Goal: Check status: Check status

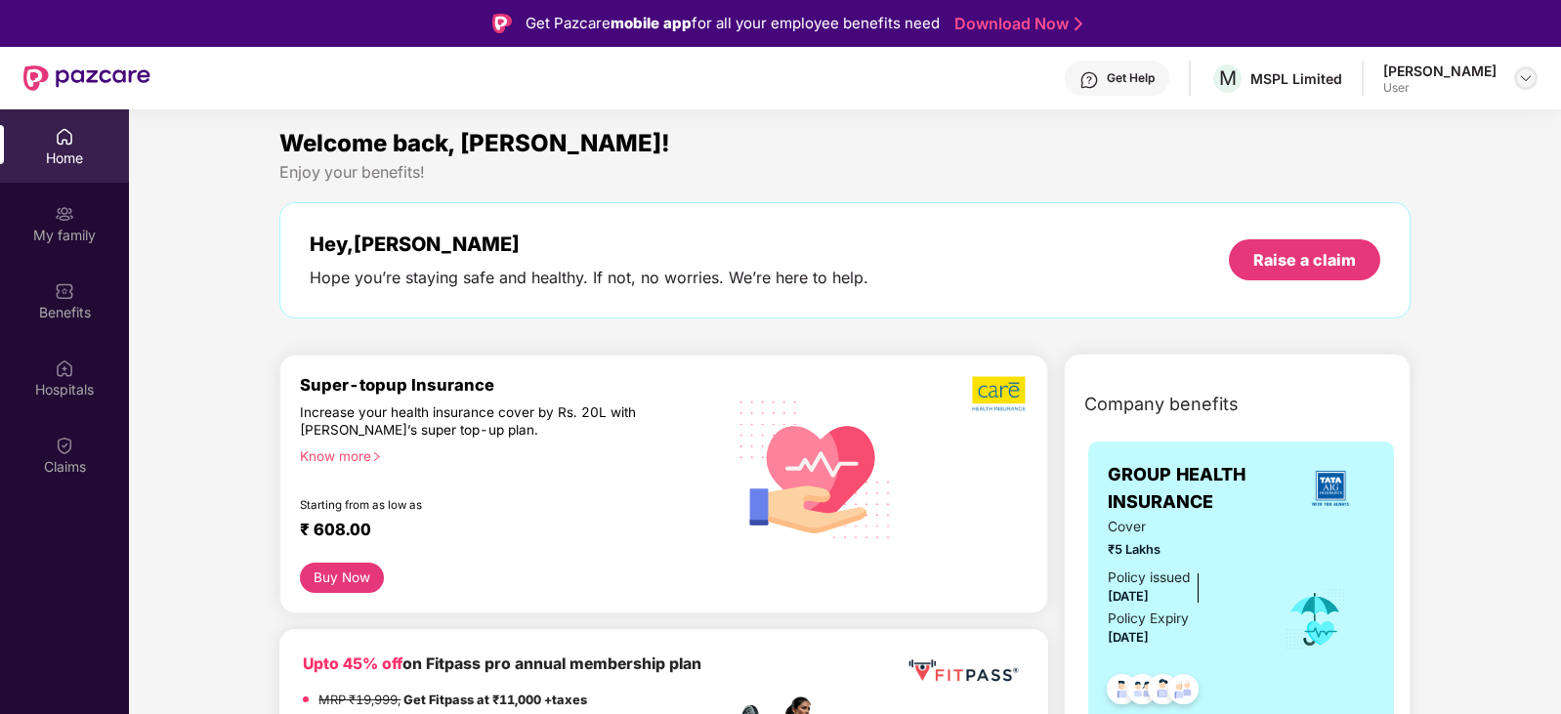
click at [1517, 77] on div at bounding box center [1525, 77] width 23 height 23
click at [1527, 76] on img at bounding box center [1526, 78] width 16 height 16
click at [66, 432] on div "Claims" at bounding box center [64, 454] width 129 height 73
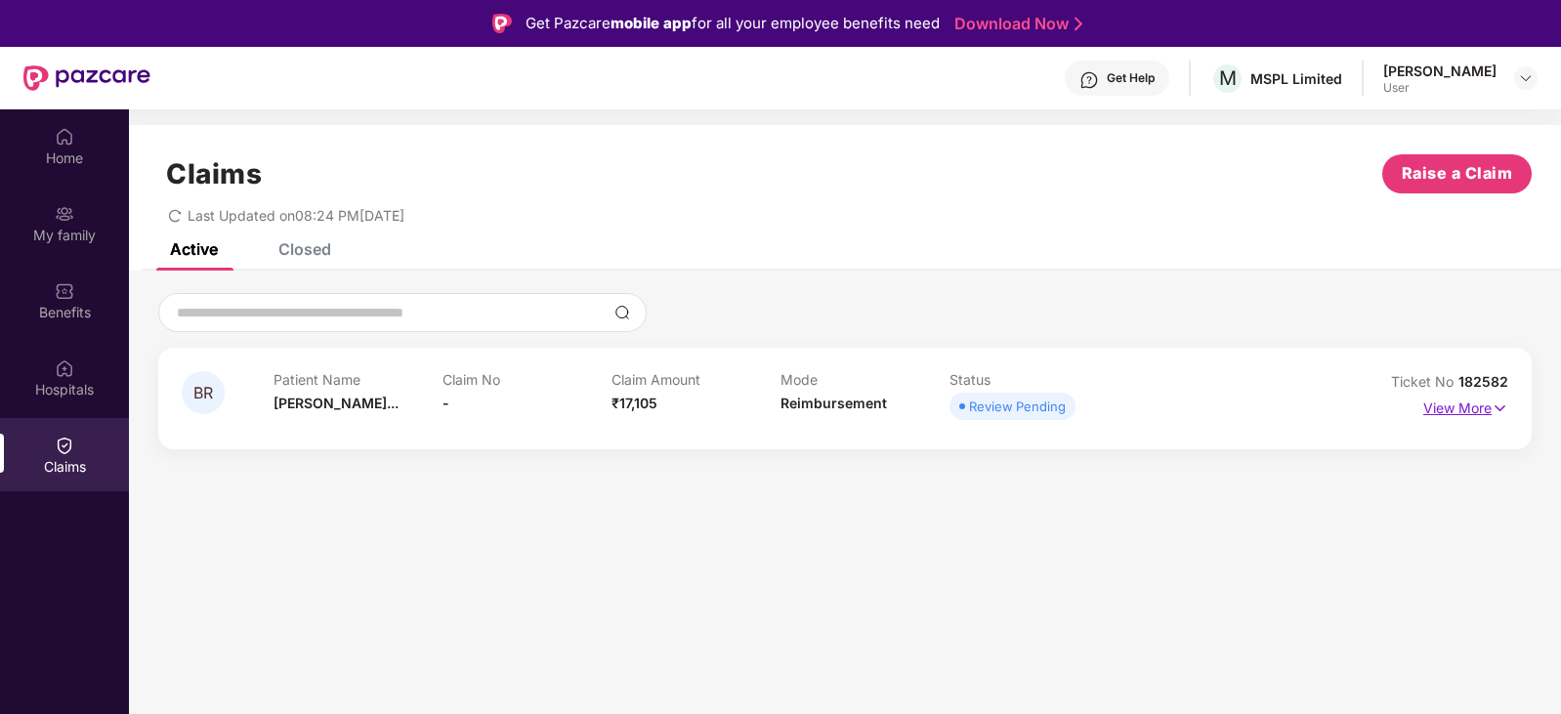
click at [1474, 405] on p "View More" at bounding box center [1465, 406] width 85 height 26
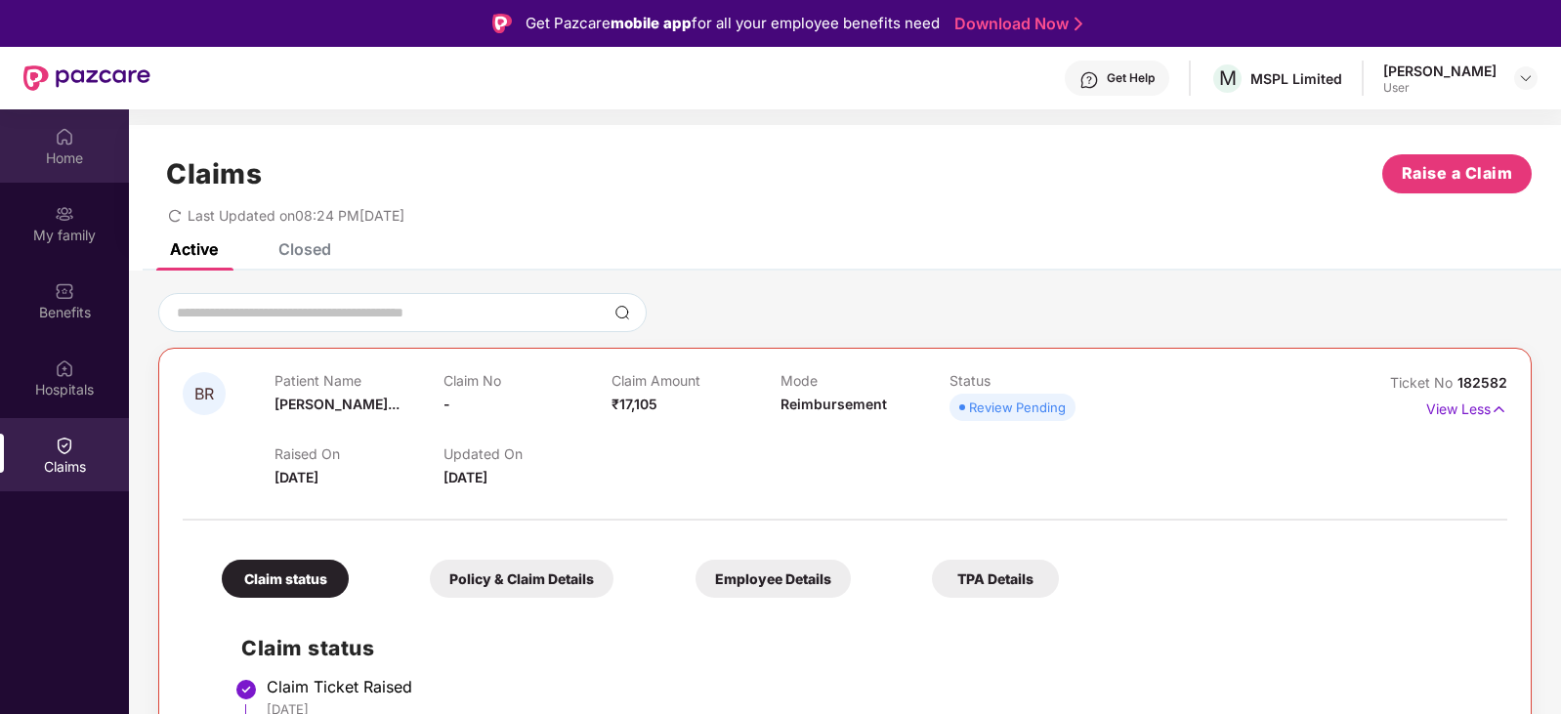
click at [106, 158] on div "Home" at bounding box center [64, 158] width 129 height 20
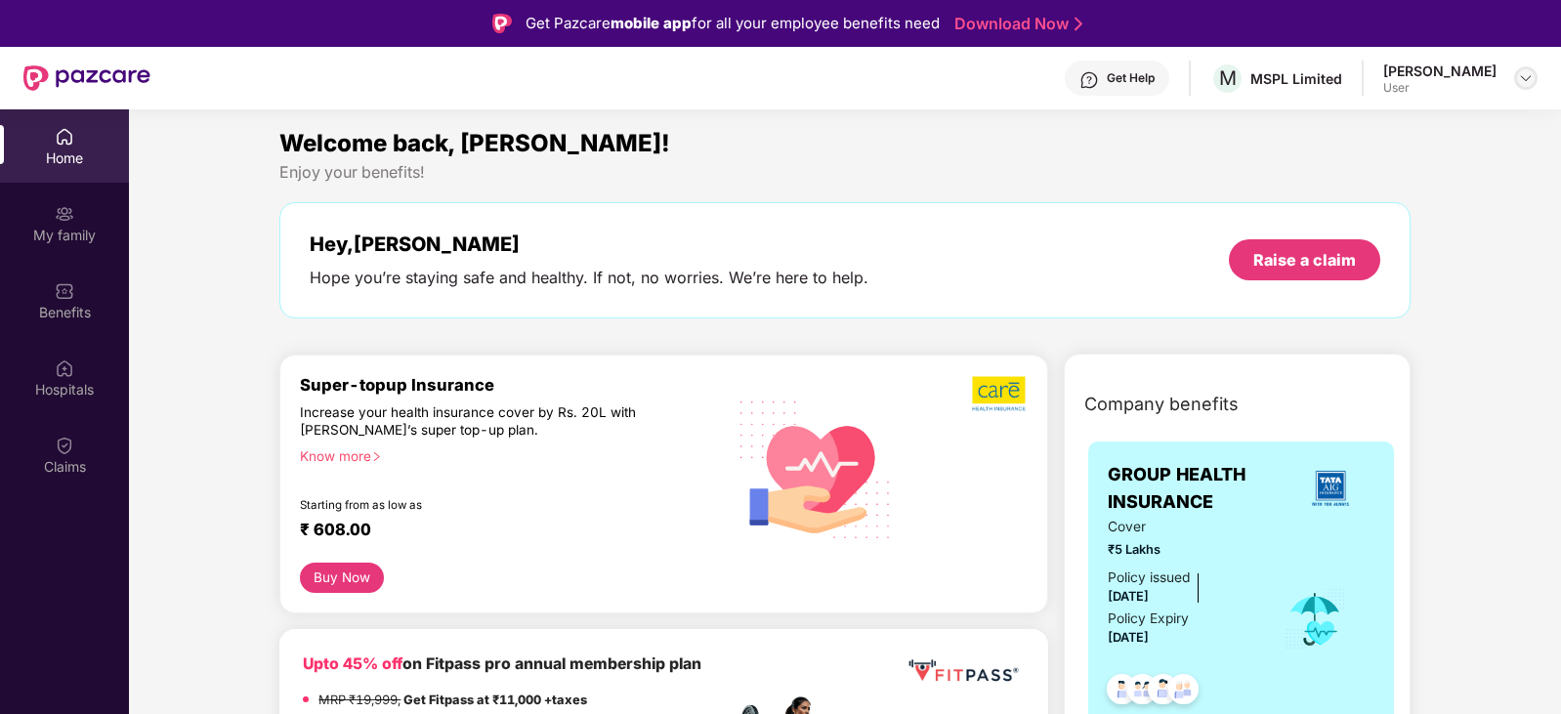
click at [1520, 73] on img at bounding box center [1526, 78] width 16 height 16
click at [1330, 125] on div "Logout" at bounding box center [1434, 125] width 254 height 38
